Goal: Task Accomplishment & Management: Complete application form

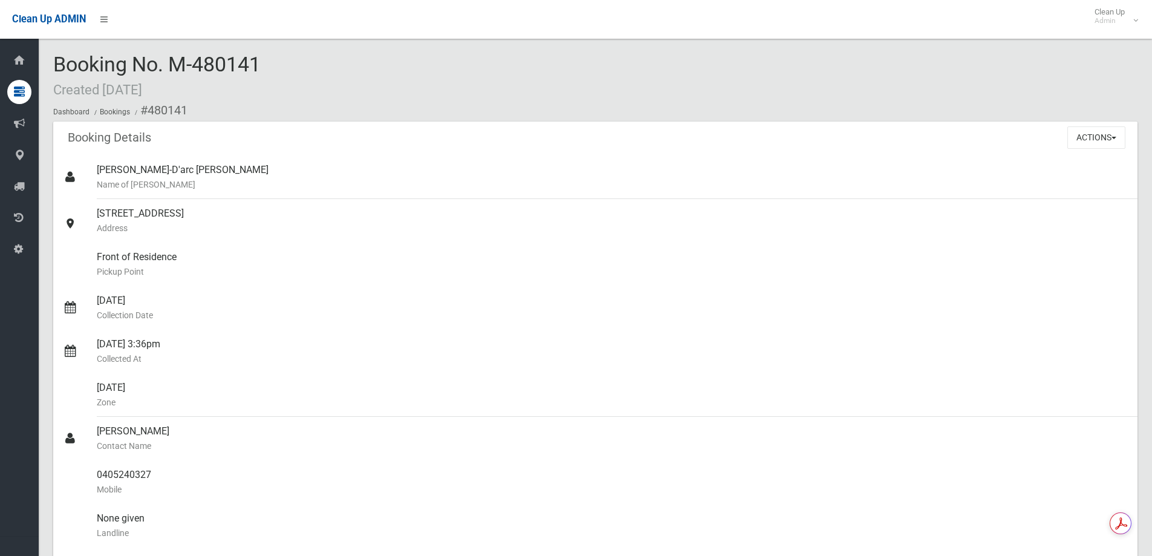
scroll to position [847, 0]
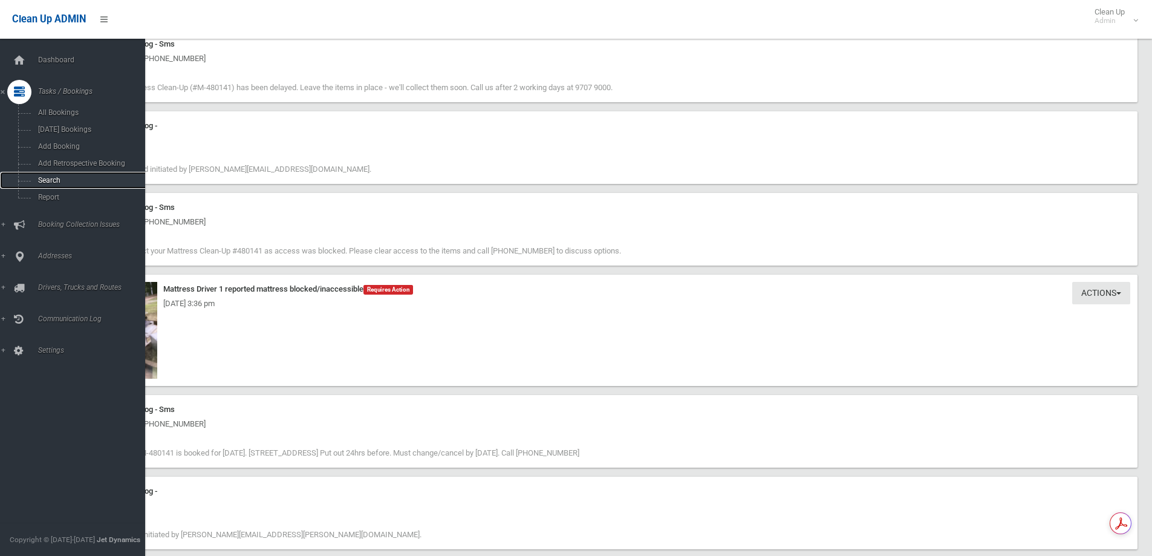
click at [71, 179] on span "Search" at bounding box center [88, 180] width 109 height 8
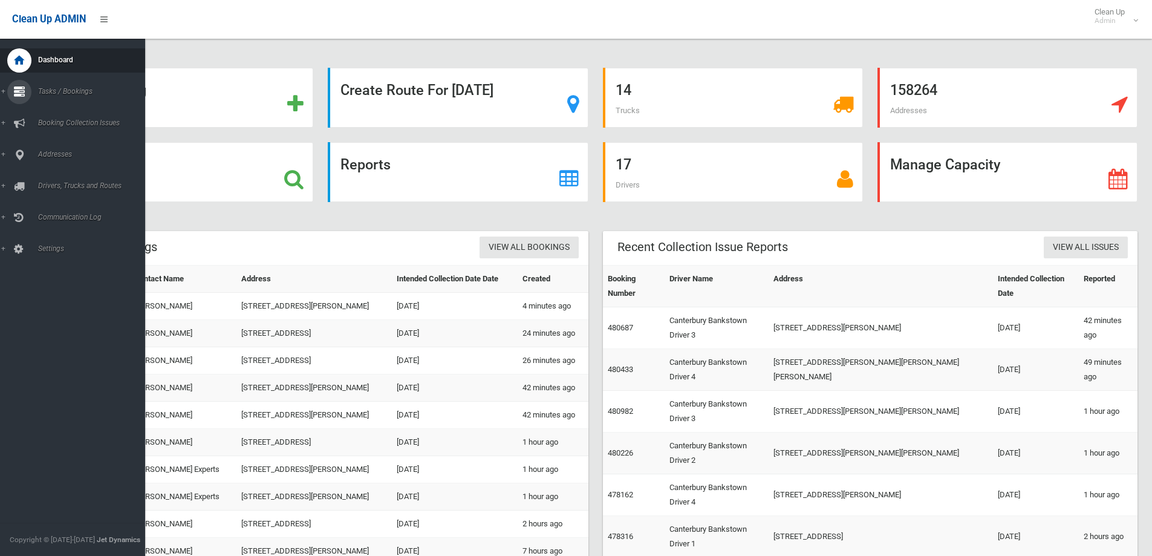
click at [67, 87] on link "Tasks / Bookings" at bounding box center [77, 92] width 154 height 24
click at [72, 151] on link "Add Booking" at bounding box center [77, 146] width 154 height 17
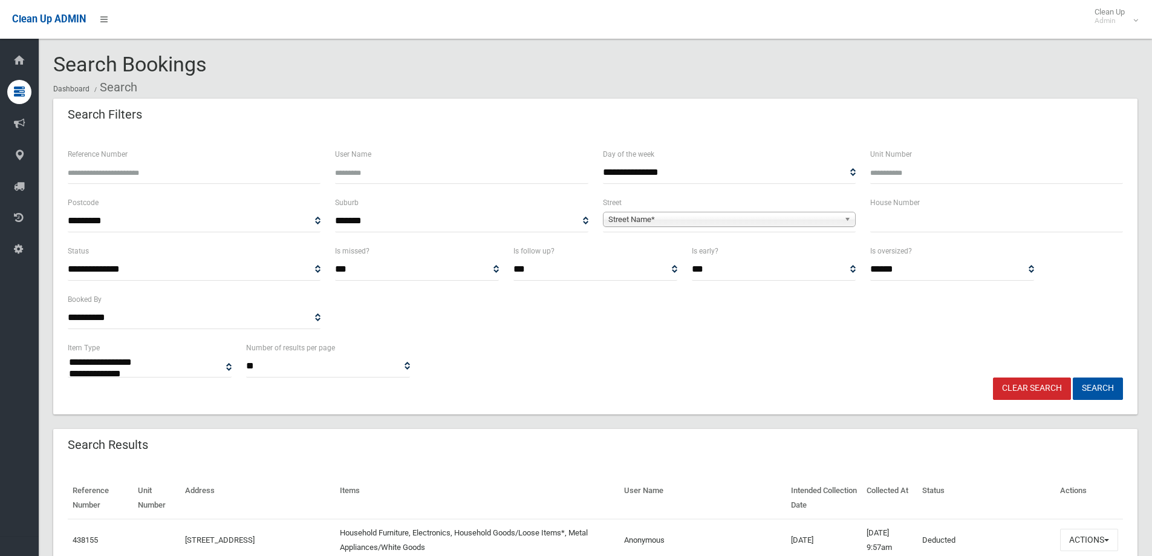
select select
click at [929, 226] on input "text" at bounding box center [997, 221] width 253 height 22
click at [931, 227] on input "text" at bounding box center [997, 221] width 253 height 22
type input "**"
click at [670, 227] on span "**********" at bounding box center [729, 221] width 253 height 22
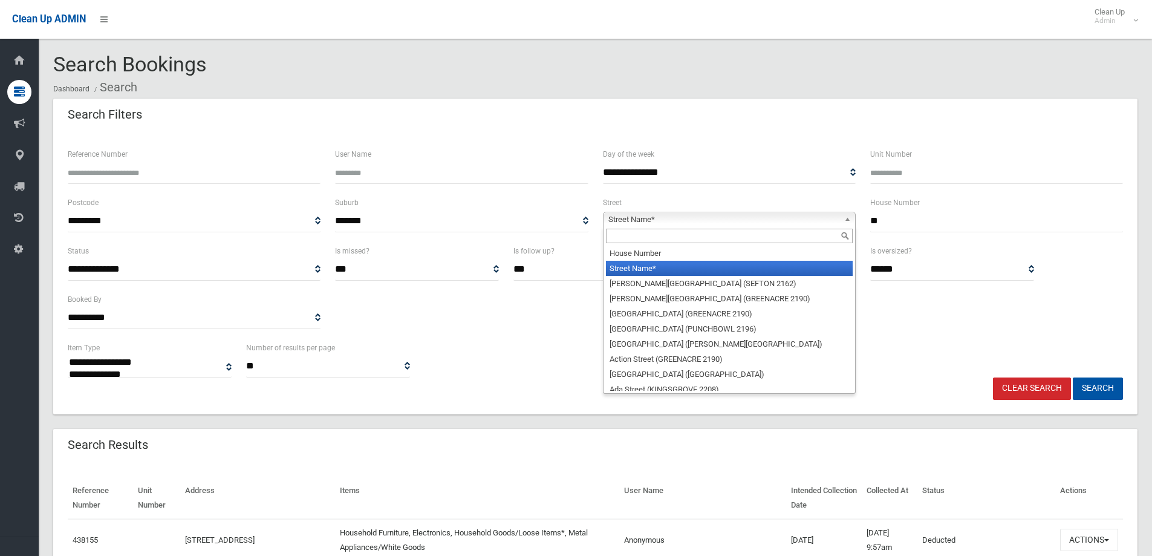
click at [668, 224] on span "Street Name*" at bounding box center [724, 219] width 231 height 15
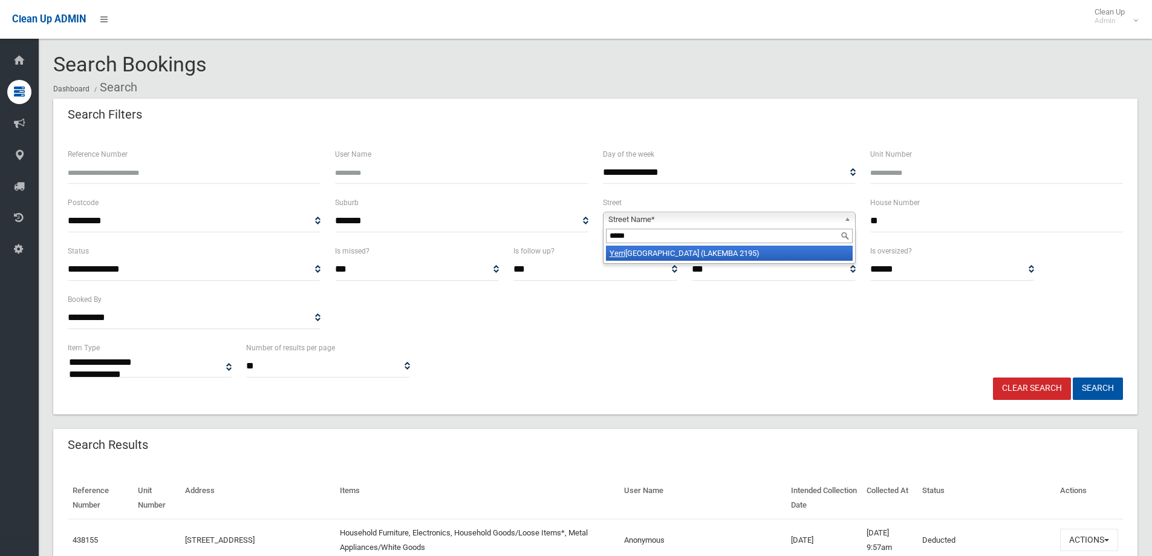
type input "*****"
click at [668, 257] on li "Yerri ck Road (LAKEMBA 2195)" at bounding box center [729, 253] width 247 height 15
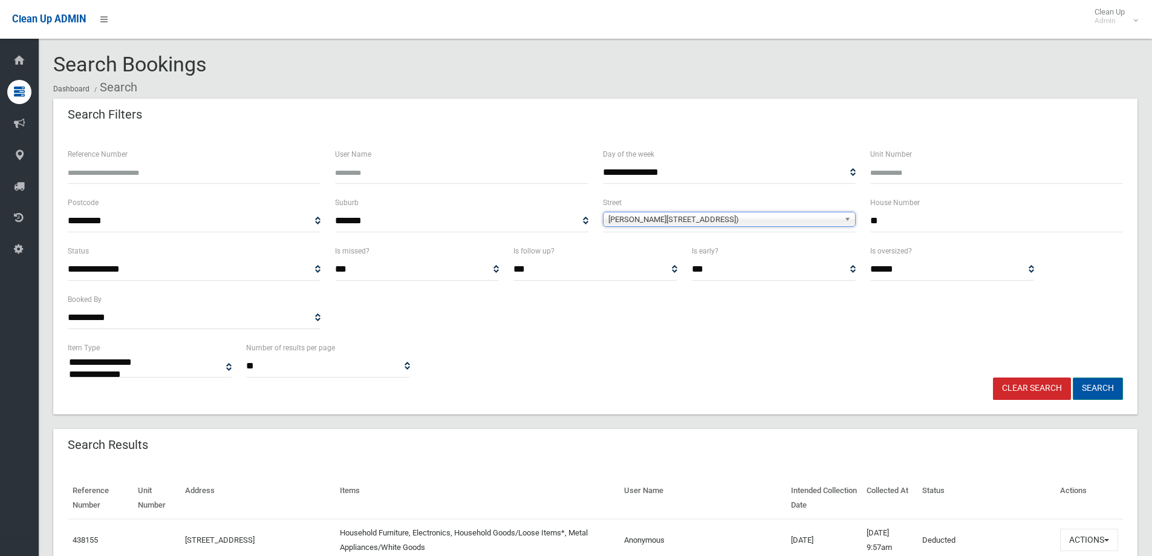
click at [1090, 388] on button "Search" at bounding box center [1098, 388] width 50 height 22
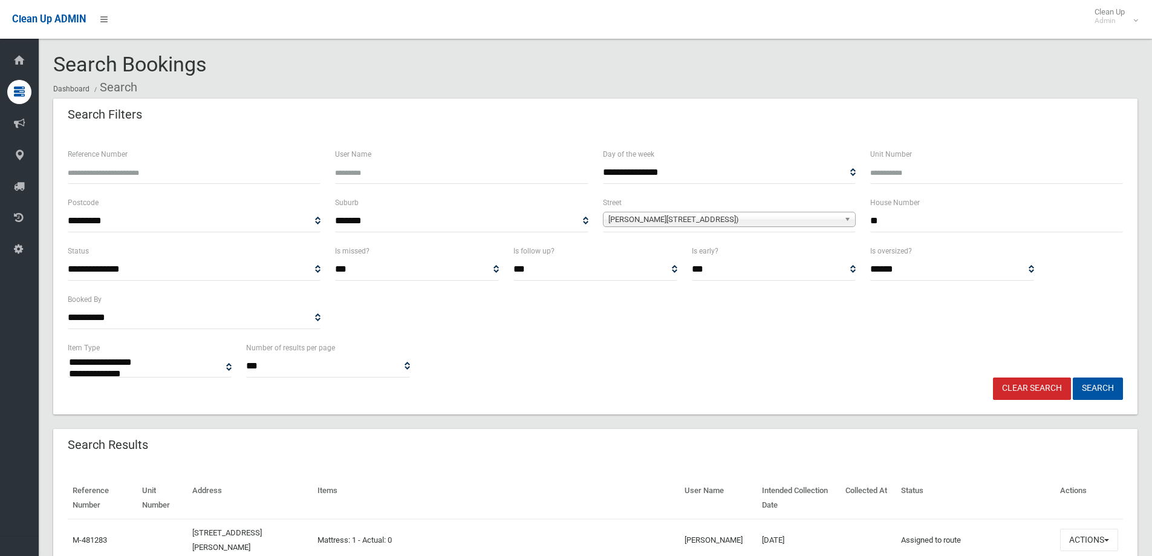
select select
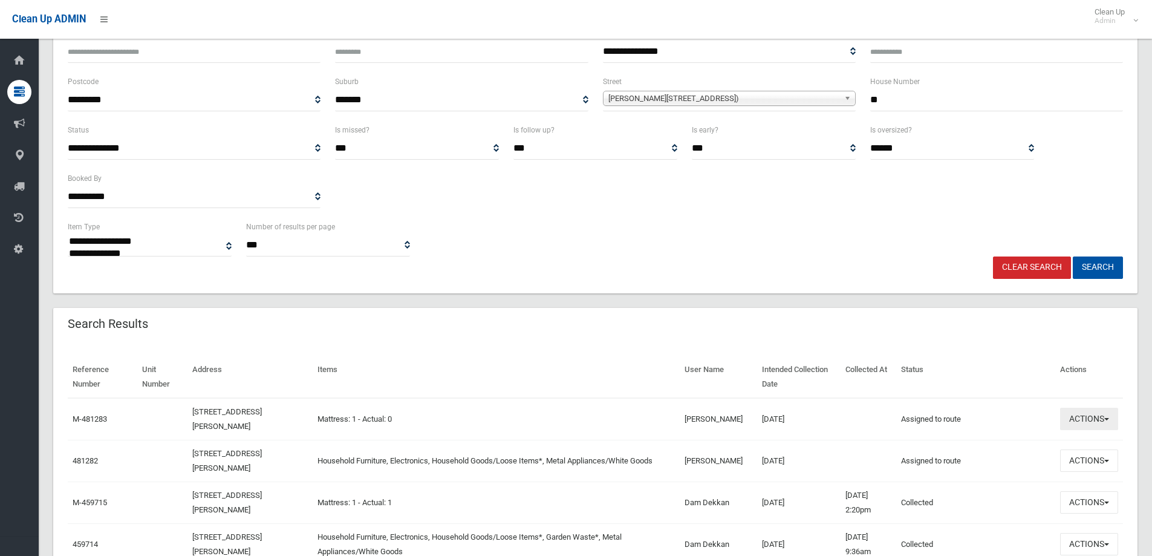
click at [1091, 422] on button "Actions" at bounding box center [1089, 419] width 58 height 22
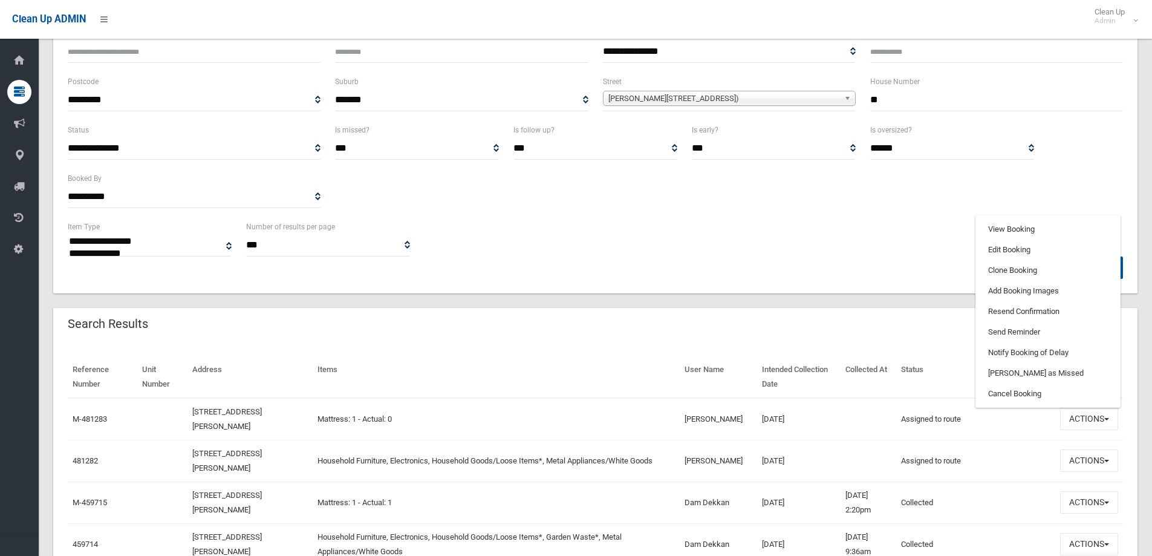
drag, startPoint x: 776, startPoint y: 463, endPoint x: 818, endPoint y: 460, distance: 41.9
click at [787, 462] on td "[DATE]" at bounding box center [798, 461] width 83 height 42
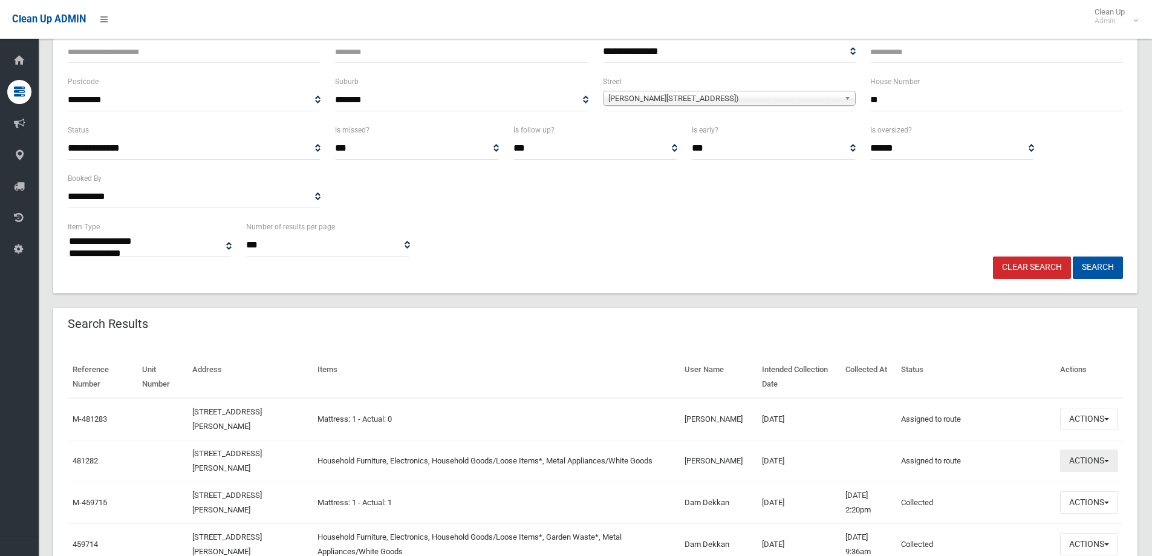
click at [1082, 465] on button "Actions" at bounding box center [1089, 460] width 58 height 22
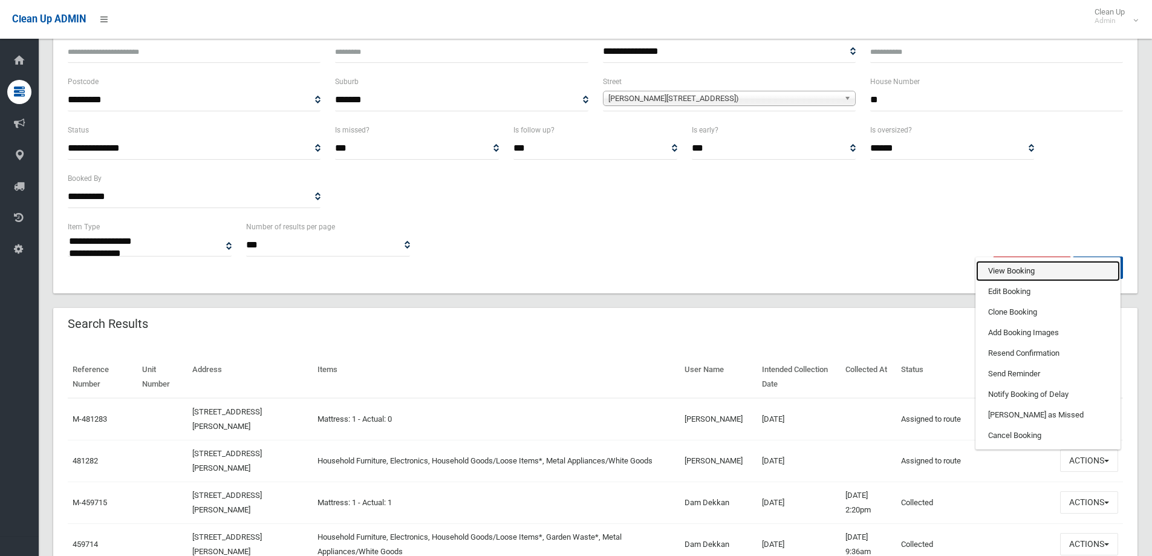
click at [1075, 274] on link "View Booking" at bounding box center [1048, 271] width 144 height 21
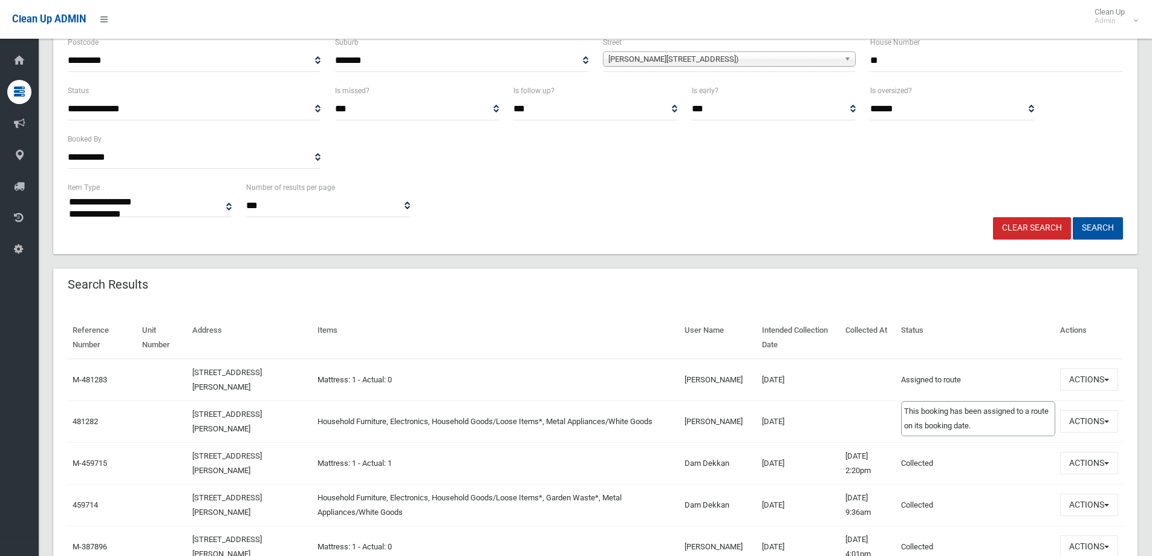
scroll to position [181, 0]
